Goal: Information Seeking & Learning: Find specific fact

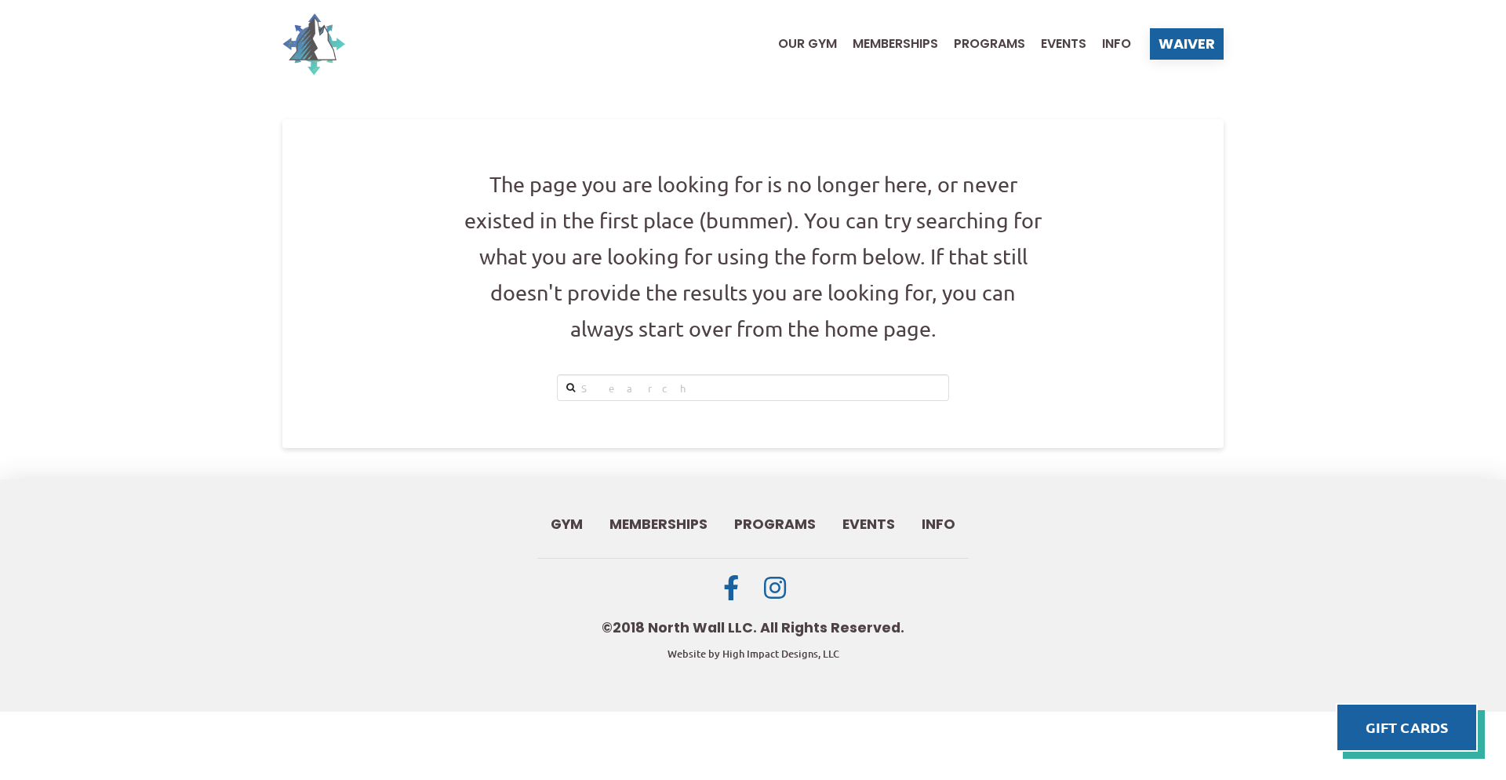
click at [332, 53] on img at bounding box center [313, 44] width 63 height 63
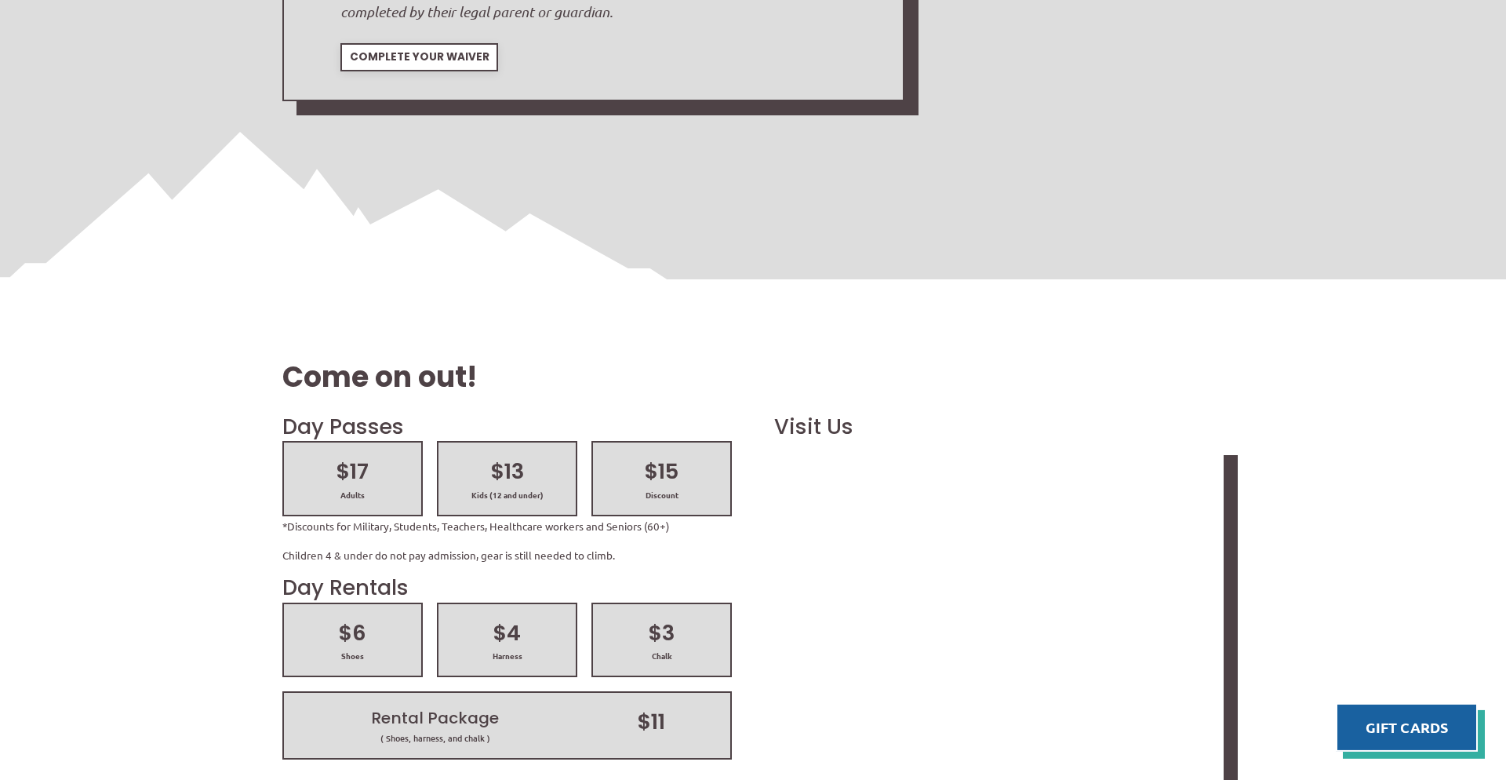
scroll to position [2000, 0]
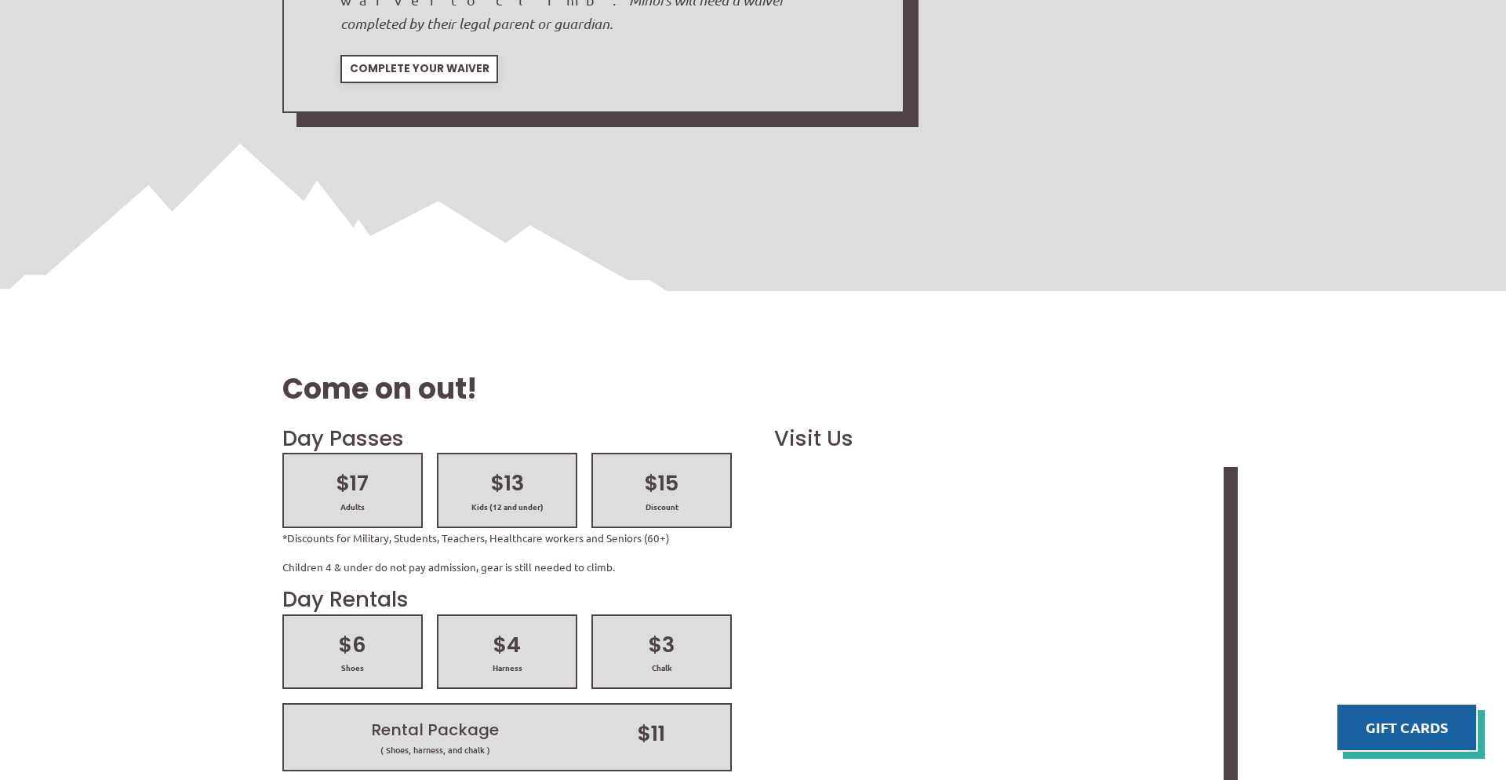
click at [249, 291] on div "Come on out! Day Passes $17 Adults $13 Kids (12 and under) $15 Discount *Discou…" at bounding box center [753, 696] width 1506 height 811
click at [538, 294] on div "Come on out!" at bounding box center [752, 358] width 941 height 129
drag, startPoint x: 658, startPoint y: 169, endPoint x: 343, endPoint y: 157, distance: 314.7
click at [345, 445] on div "$17 Adults $13 Kids (12 and under) $15 Discount" at bounding box center [506, 489] width 463 height 89
click at [320, 423] on h2 "Day Passes" at bounding box center [506, 438] width 449 height 30
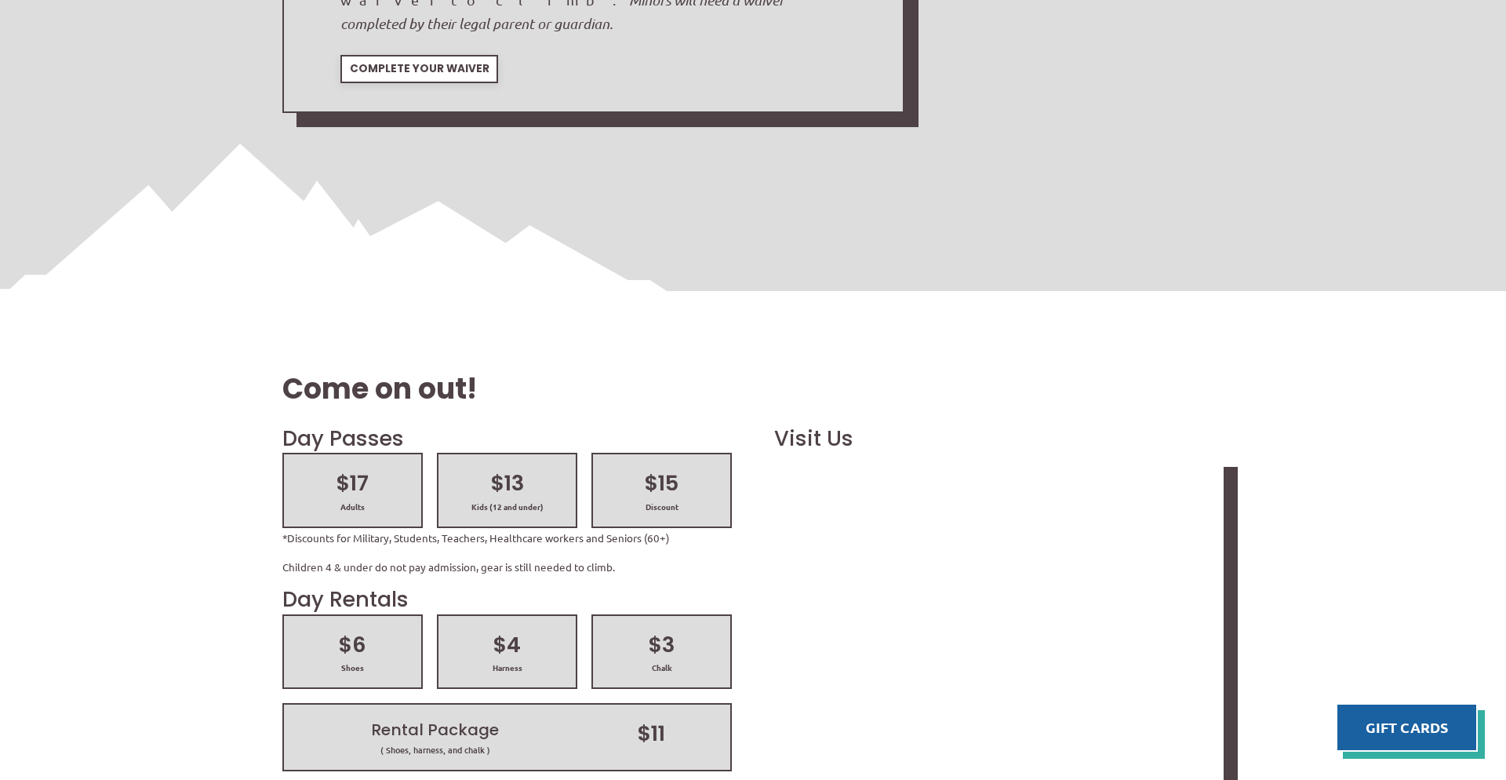
click at [129, 291] on div "Come on out! Day Passes $17 Adults $13 Kids (12 and under) $15 Discount *Discou…" at bounding box center [753, 696] width 1506 height 811
click at [258, 291] on div "Come on out! Day Passes $17 Adults $13 Kids (12 and under) $15 Discount *Discou…" at bounding box center [753, 696] width 1506 height 811
click at [104, 291] on div "Come on out! Day Passes $17 Adults $13 Kids (12 and under) $15 Discount *Discou…" at bounding box center [753, 696] width 1506 height 811
drag, startPoint x: 390, startPoint y: 153, endPoint x: 289, endPoint y: 181, distance: 104.3
click at [289, 452] on div "$17 Adults" at bounding box center [352, 489] width 140 height 74
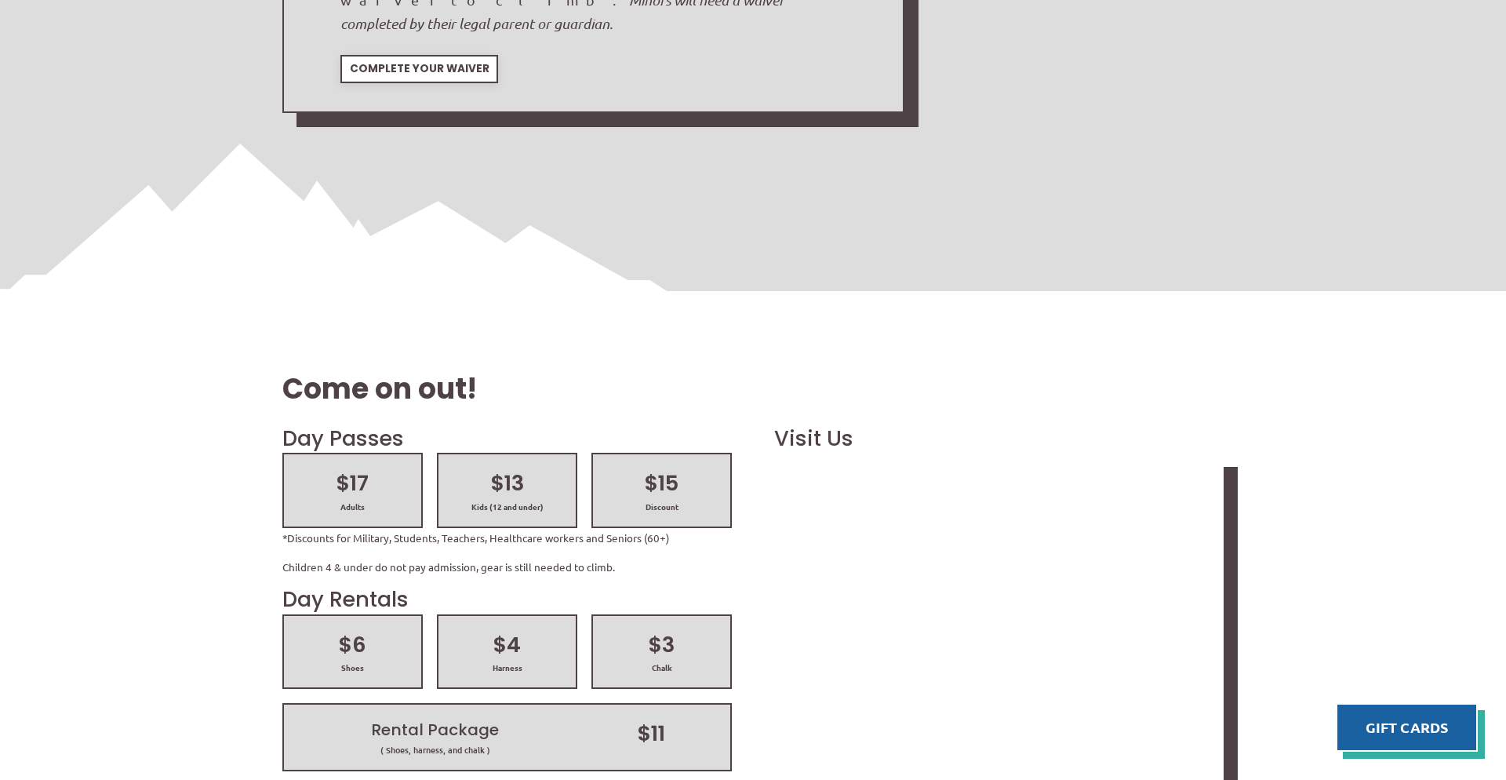
click at [235, 291] on div "Come on out! Day Passes $17 Adults $13 Kids (12 and under) $15 Discount *Discou…" at bounding box center [753, 696] width 1506 height 811
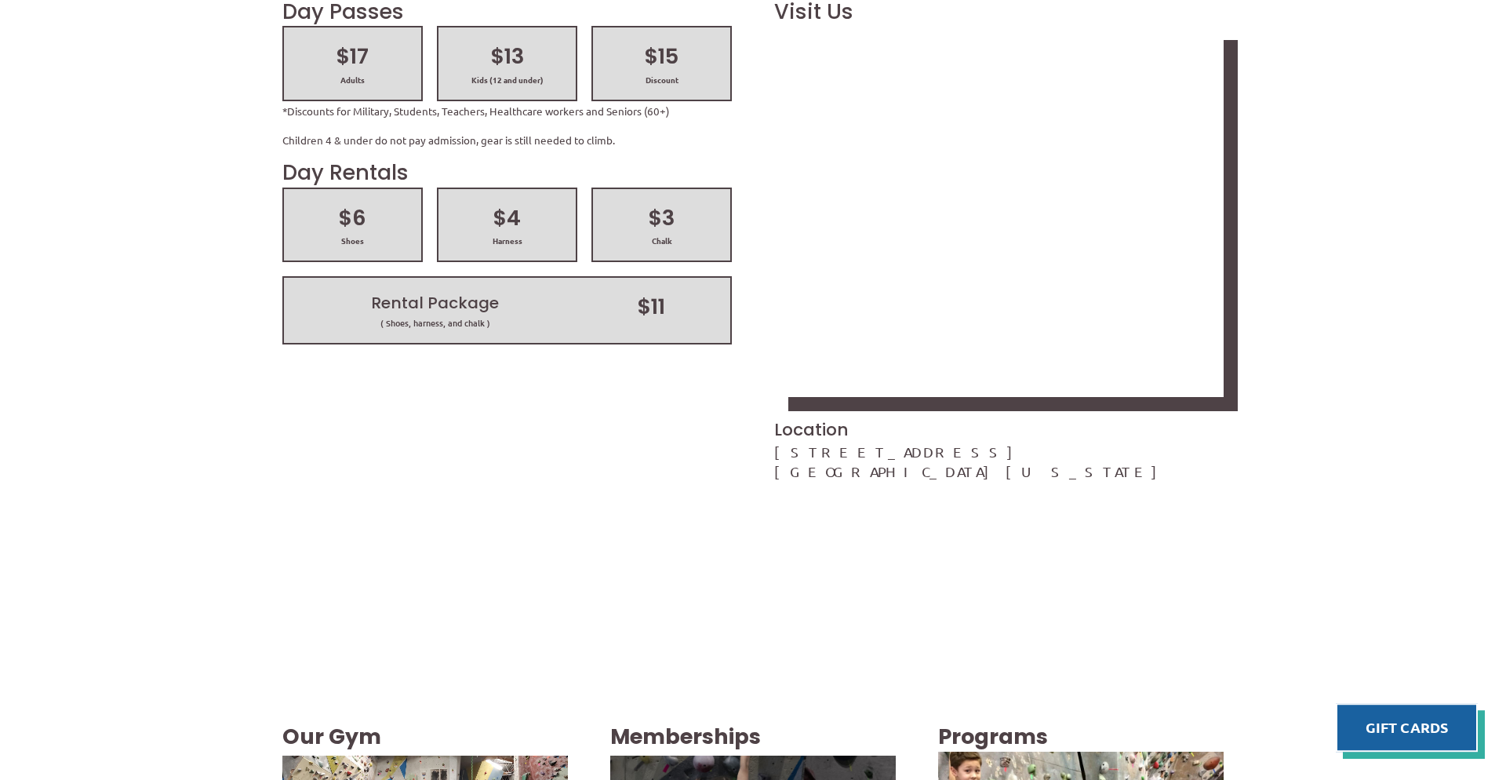
scroll to position [2325, 0]
